Goal: Task Accomplishment & Management: Complete application form

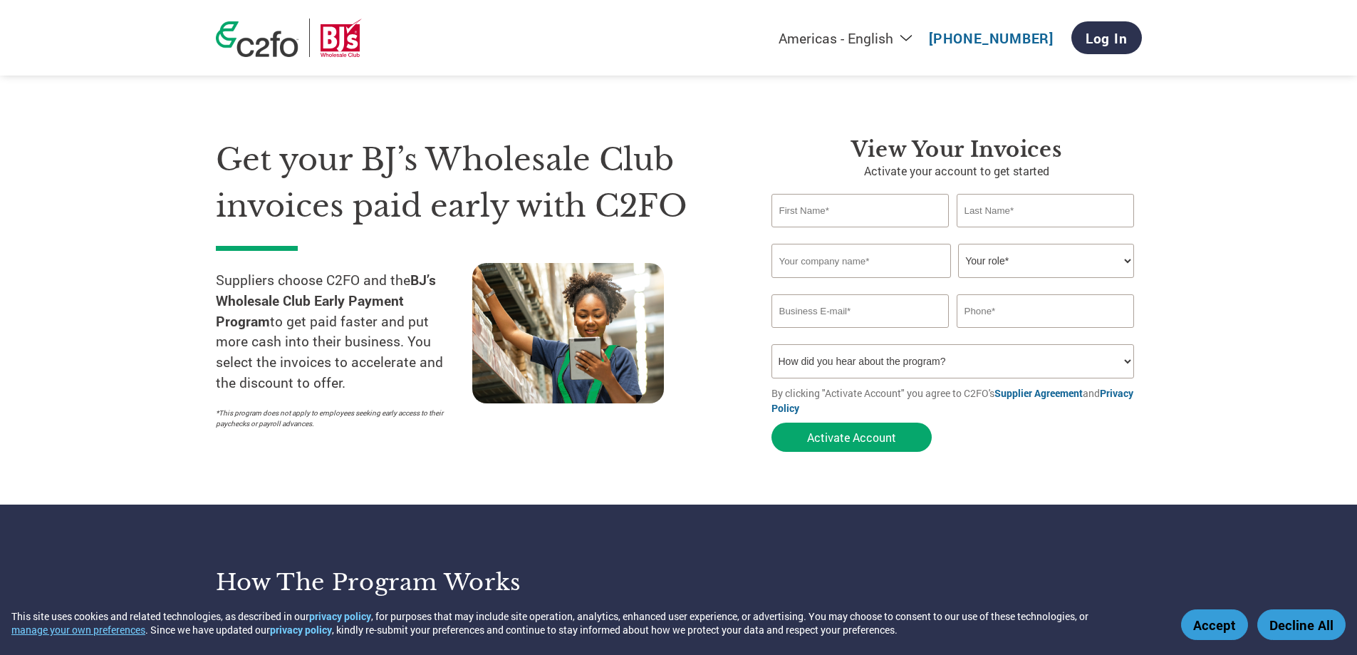
click at [1126, 261] on select "Your role* CFO Controller Credit Manager Finance Director Treasurer CEO Preside…" at bounding box center [1046, 261] width 176 height 34
click at [1129, 256] on select "Your role* CFO Controller Credit Manager Finance Director Treasurer CEO Preside…" at bounding box center [1046, 261] width 176 height 34
click at [1209, 200] on section "Get your BJ’s Wholesale Club invoices paid early with C2FO Suppliers choose C2F…" at bounding box center [678, 280] width 1357 height 447
click at [819, 206] on input "text" at bounding box center [861, 210] width 178 height 33
type input "Allen"
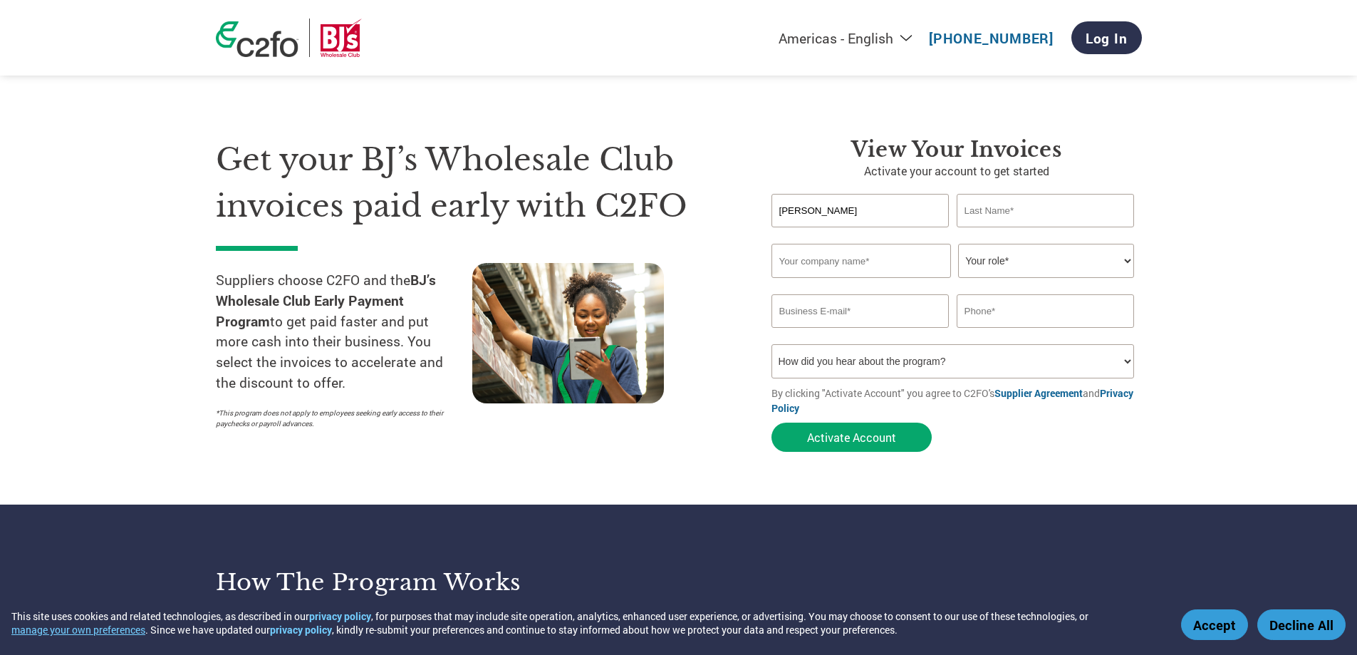
click at [1016, 212] on input "text" at bounding box center [1046, 210] width 178 height 33
type input "Wagner"
click at [873, 254] on input "text" at bounding box center [862, 261] width 180 height 34
type input "Allied Mechanical Services"
click at [1127, 259] on select "Your role* CFO Controller Credit Manager Finance Director Treasurer CEO Preside…" at bounding box center [1046, 261] width 176 height 34
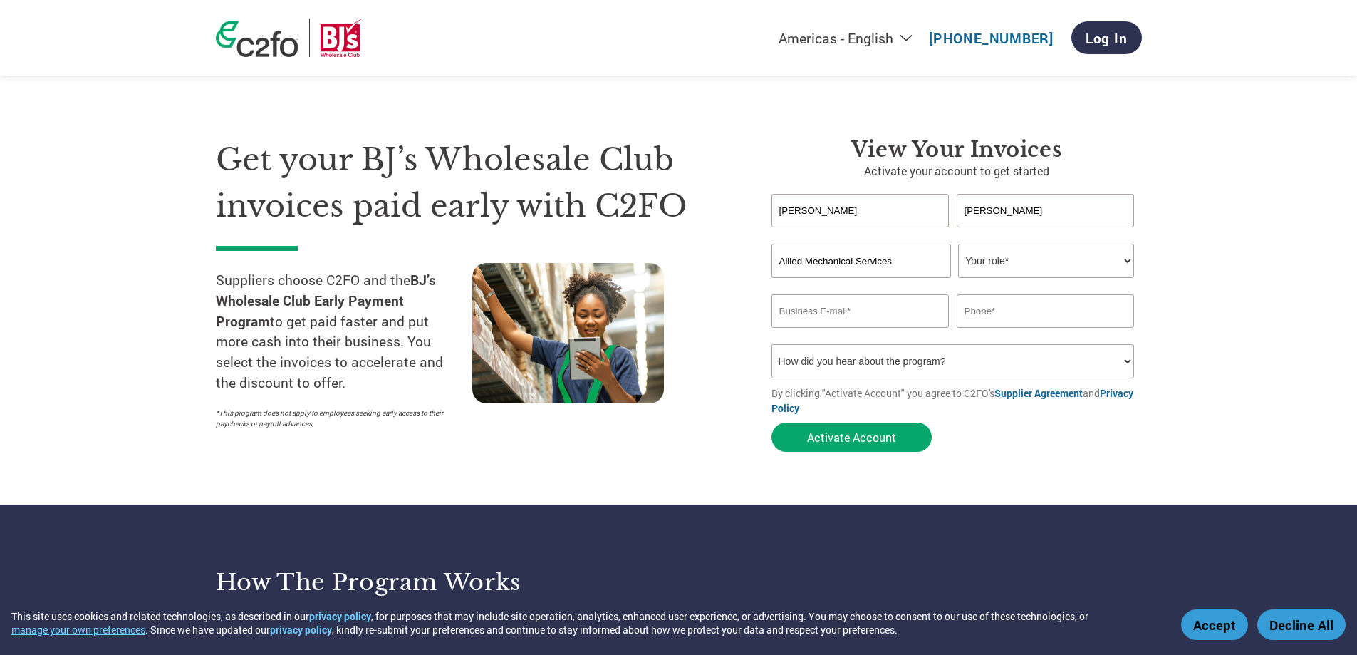
select select "OTHER"
click at [958, 244] on select "Your role* CFO Controller Credit Manager Finance Director Treasurer CEO Preside…" at bounding box center [1046, 261] width 176 height 34
click at [847, 314] on input "email" at bounding box center [861, 310] width 178 height 33
type input "allen.wagner@alliedmechanicalservices.com"
type input "8602816084"
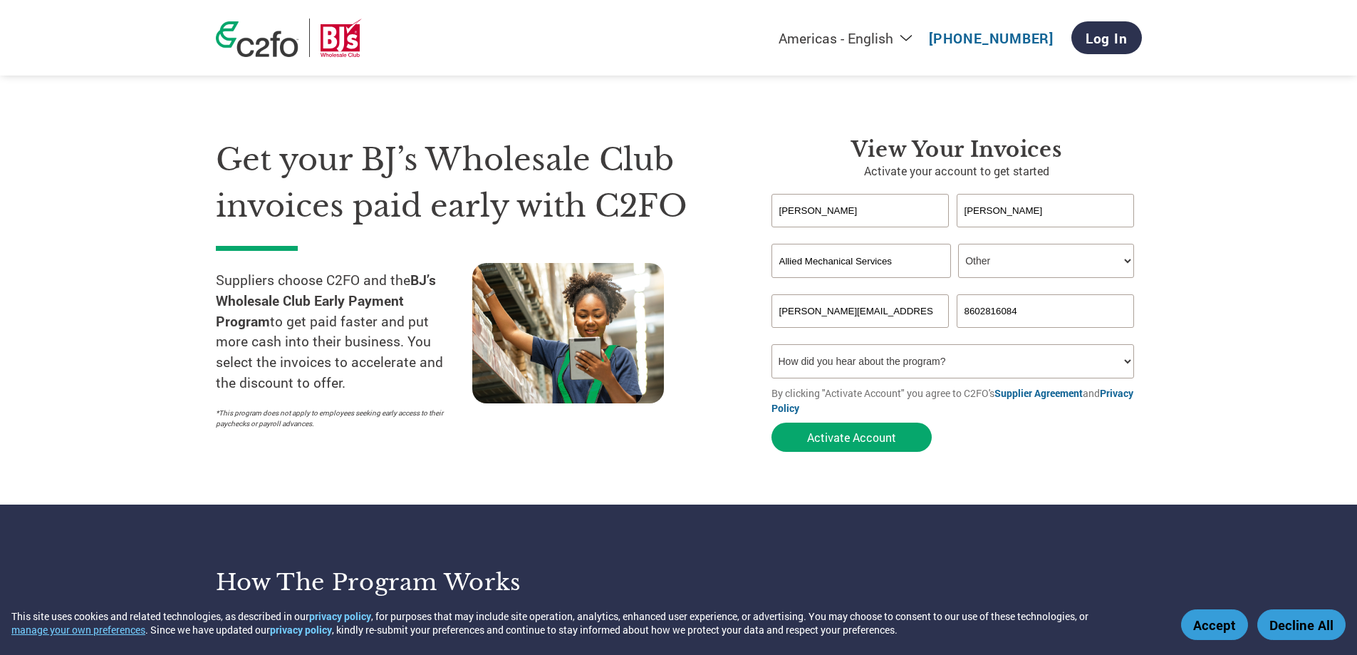
click at [1127, 361] on select "How did you hear about the program? Received a letter Email Social Media Online…" at bounding box center [953, 361] width 363 height 34
select select "Email"
click at [772, 344] on select "How did you hear about the program? Received a letter Email Social Media Online…" at bounding box center [953, 361] width 363 height 34
click at [1126, 261] on select "Your role* CFO Controller Credit Manager Finance Director Treasurer CEO Preside…" at bounding box center [1046, 261] width 176 height 34
select select "OFFICE_MANAGER"
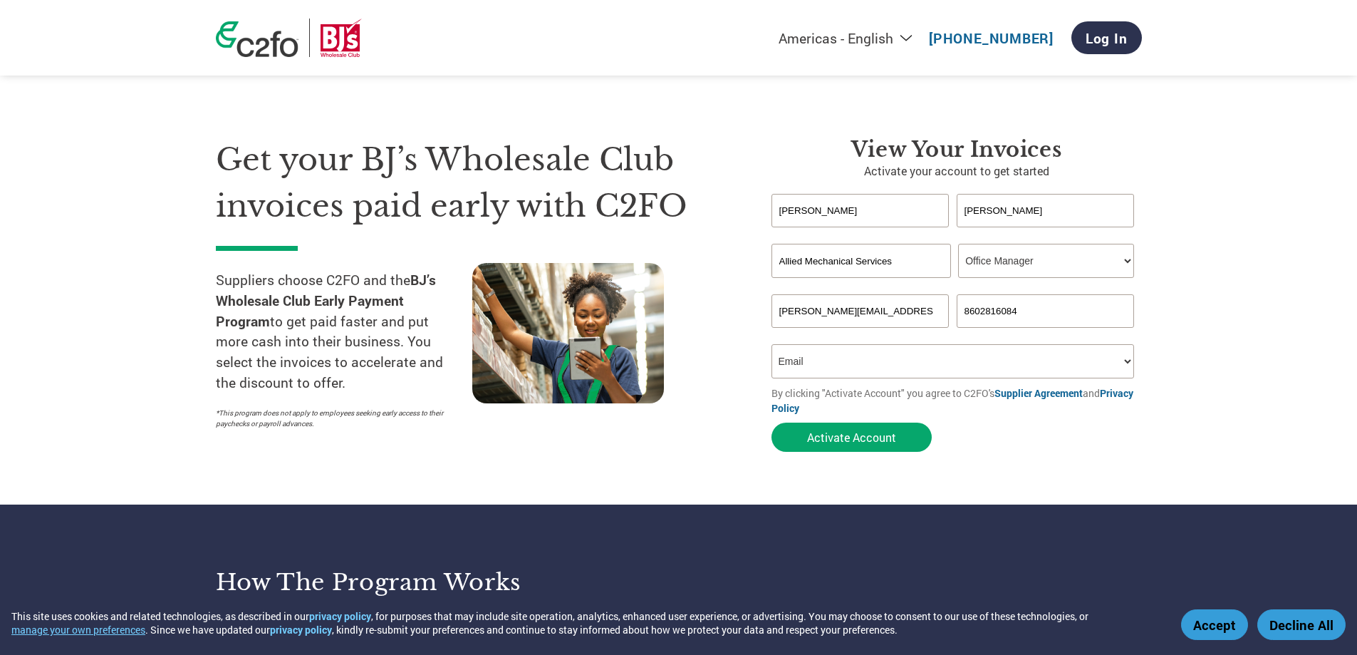
click at [958, 244] on select "Your role* CFO Controller Credit Manager Finance Director Treasurer CEO Preside…" at bounding box center [1046, 261] width 176 height 34
click at [1192, 197] on section "Get your BJ’s Wholesale Club invoices paid early with C2FO Suppliers choose C2F…" at bounding box center [678, 280] width 1357 height 447
click at [1129, 261] on select "Your role* CFO Controller Credit Manager Finance Director Treasurer CEO Preside…" at bounding box center [1046, 261] width 176 height 34
click at [958, 244] on select "Your role* CFO Controller Credit Manager Finance Director Treasurer CEO Preside…" at bounding box center [1046, 261] width 176 height 34
click at [1254, 323] on section "Get your BJ’s Wholesale Club invoices paid early with C2FO Suppliers choose C2F…" at bounding box center [678, 280] width 1357 height 447
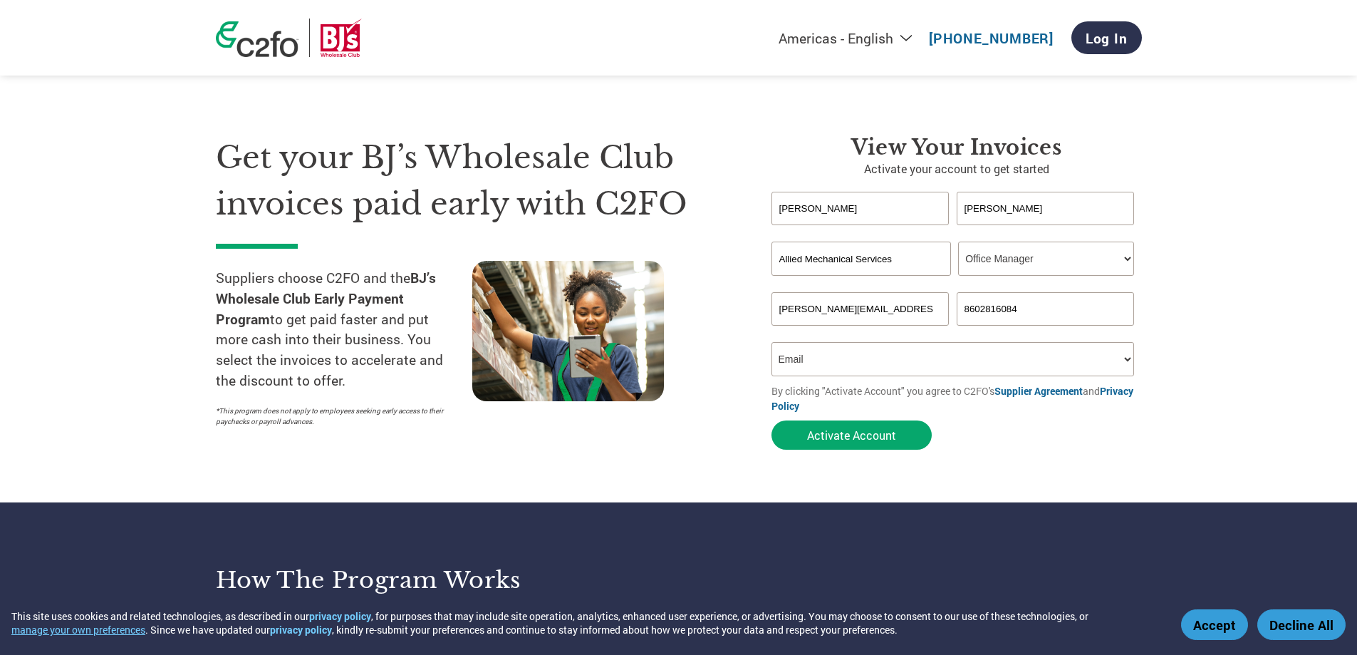
scroll to position [1, 0]
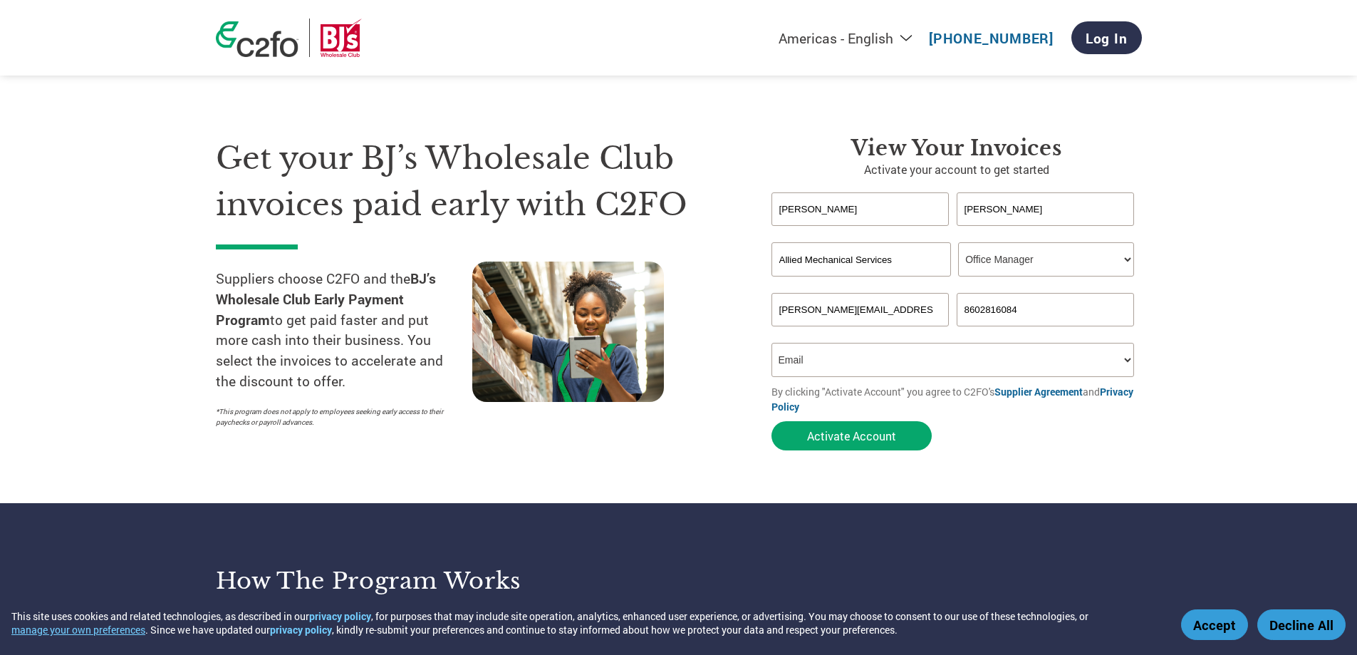
click at [933, 362] on select "How did you hear about the program? Received a letter Email Social Media Online…" at bounding box center [953, 360] width 363 height 34
click at [1232, 390] on section "Get your BJ’s Wholesale Club invoices paid early with C2FO Suppliers choose C2F…" at bounding box center [678, 279] width 1357 height 447
click at [879, 432] on button "Activate Account" at bounding box center [852, 435] width 160 height 29
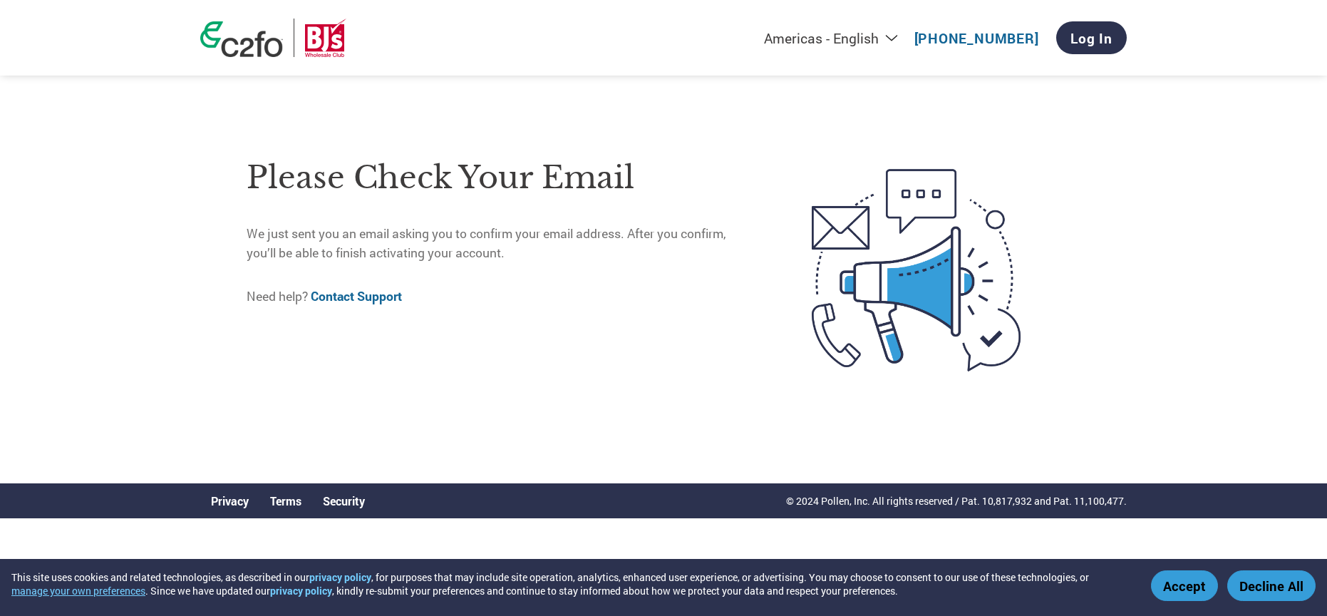
click at [1181, 585] on button "Accept" at bounding box center [1184, 585] width 67 height 31
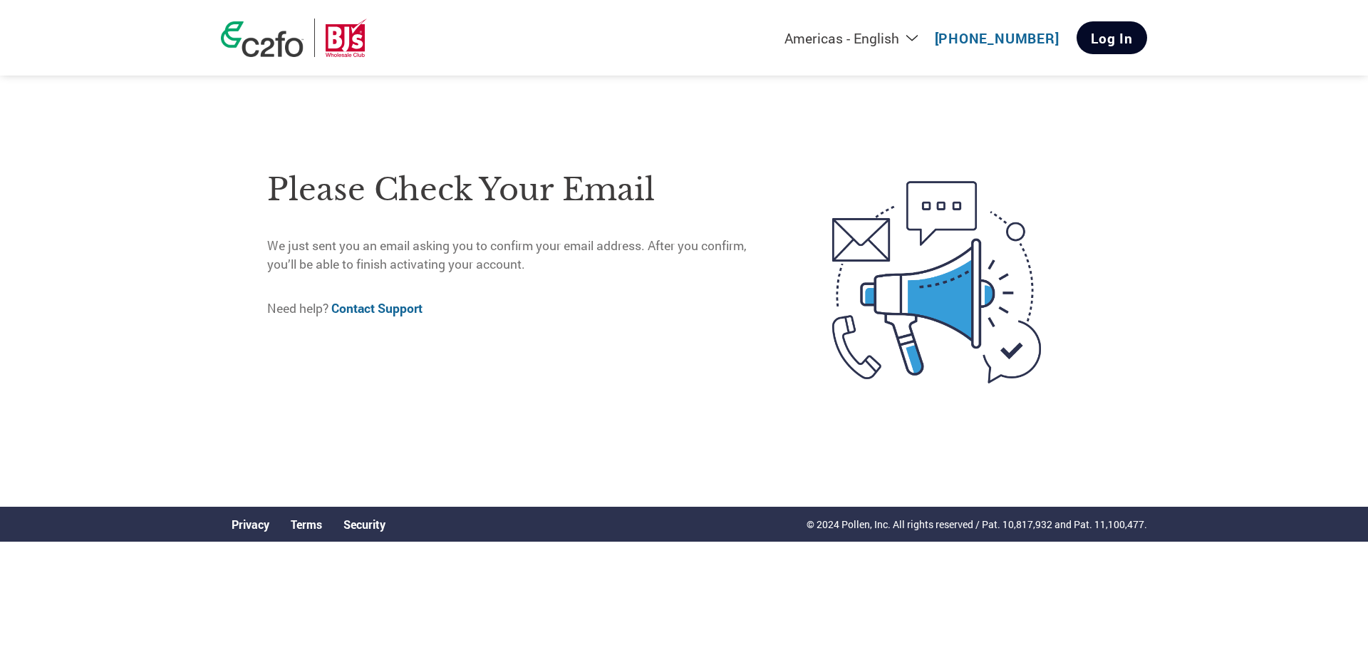
click at [1118, 48] on link "Log In" at bounding box center [1112, 37] width 71 height 33
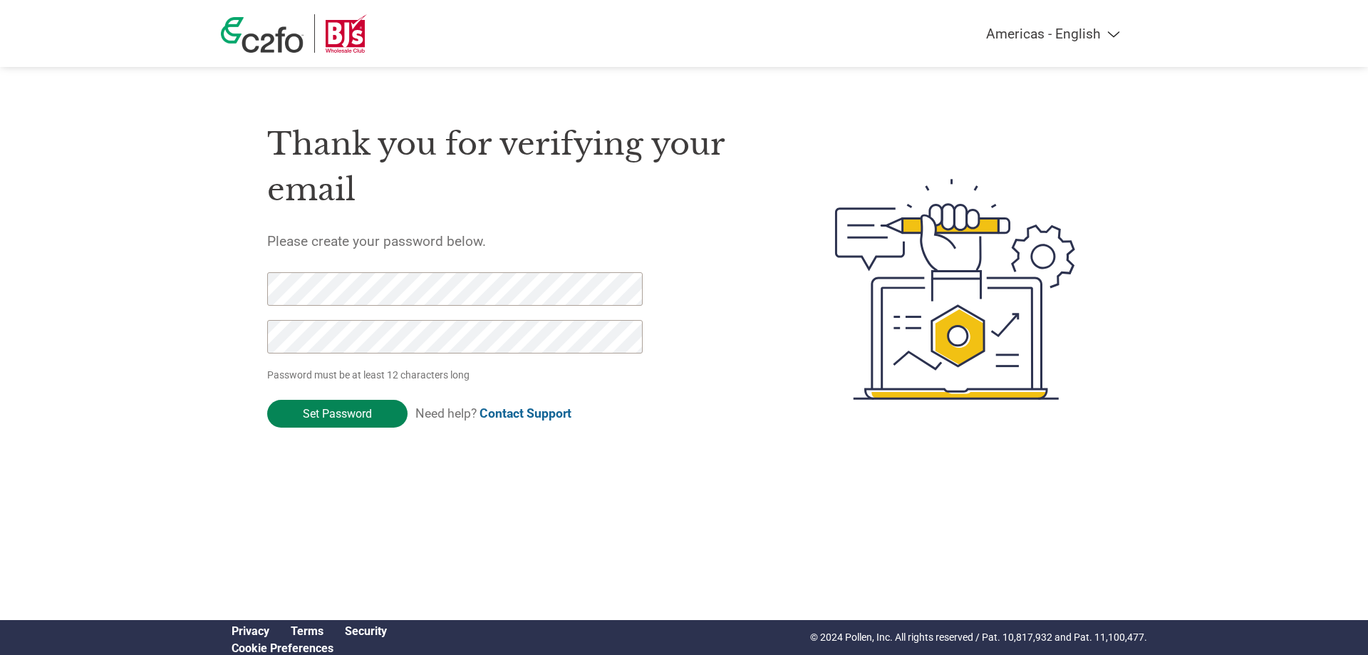
click at [335, 417] on input "Set Password" at bounding box center [337, 414] width 140 height 28
click at [352, 410] on input "Set Password" at bounding box center [337, 414] width 140 height 28
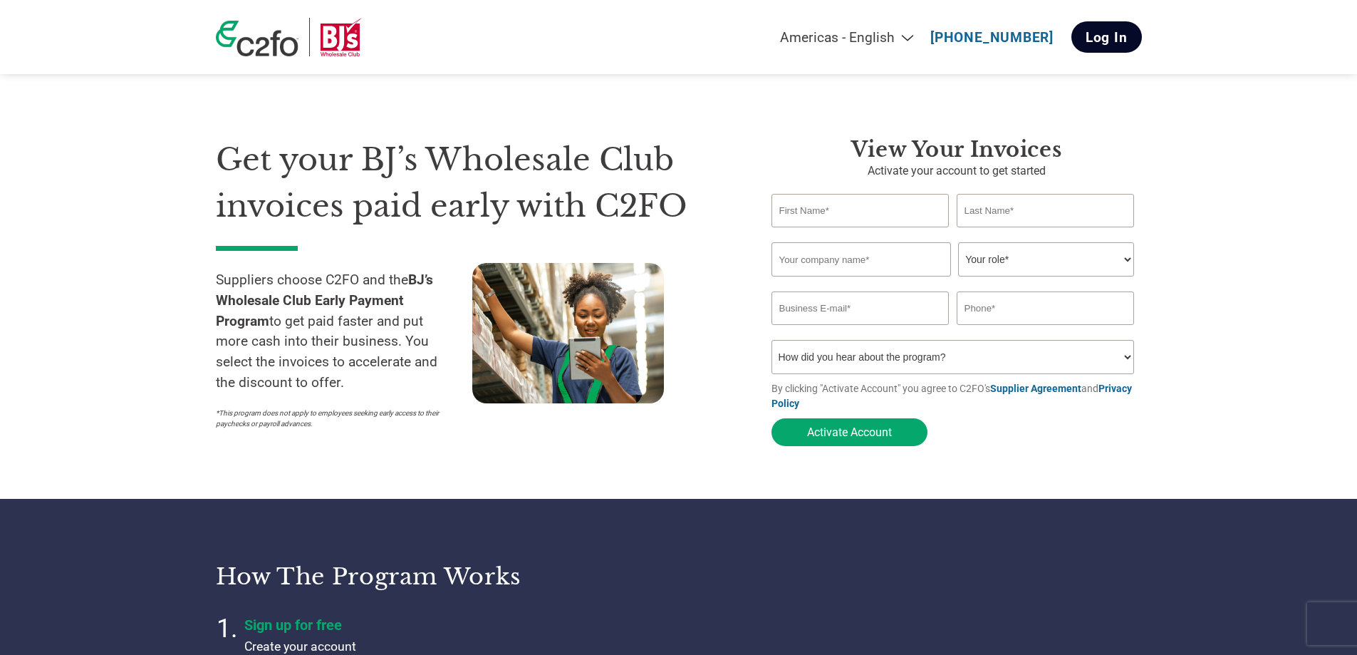
click at [1101, 34] on link "Log In" at bounding box center [1107, 36] width 71 height 31
